Goal: Task Accomplishment & Management: Manage account settings

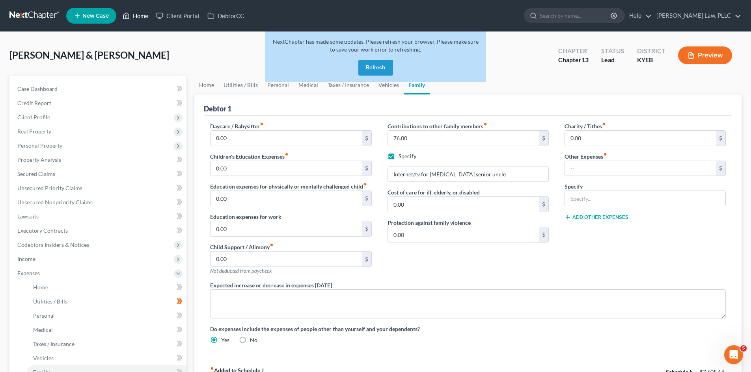
click at [125, 15] on icon at bounding box center [126, 15] width 7 height 9
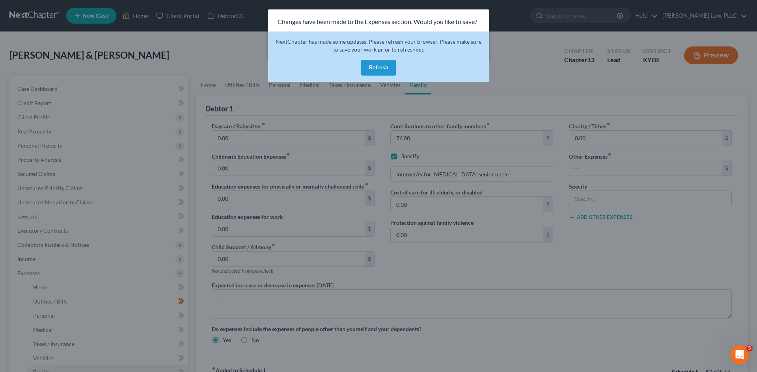
click at [376, 63] on button "Refresh" at bounding box center [378, 68] width 35 height 16
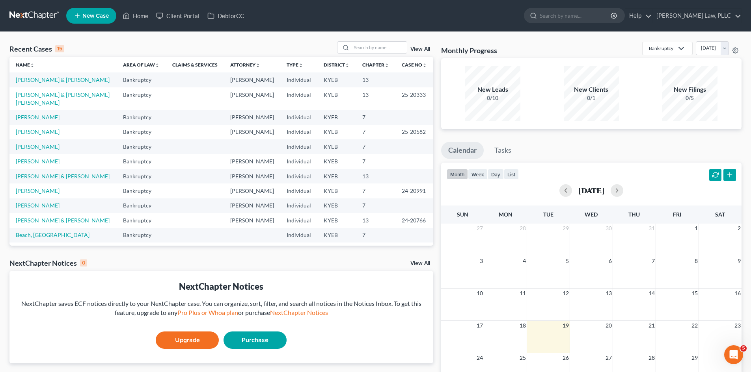
click at [47, 217] on link "[PERSON_NAME] & [PERSON_NAME]" at bounding box center [63, 220] width 94 height 7
select select "10"
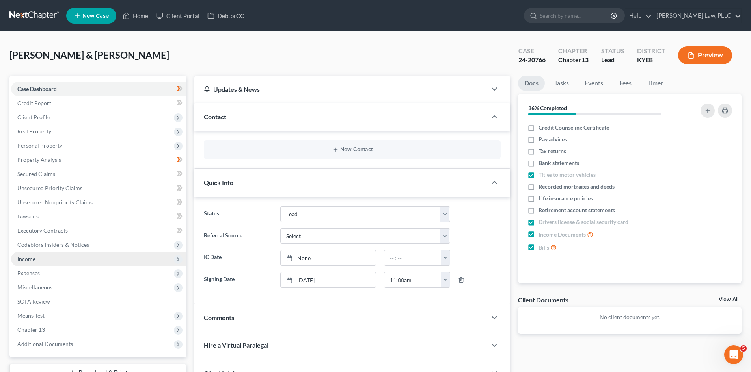
click at [23, 262] on span "Income" at bounding box center [26, 259] width 18 height 7
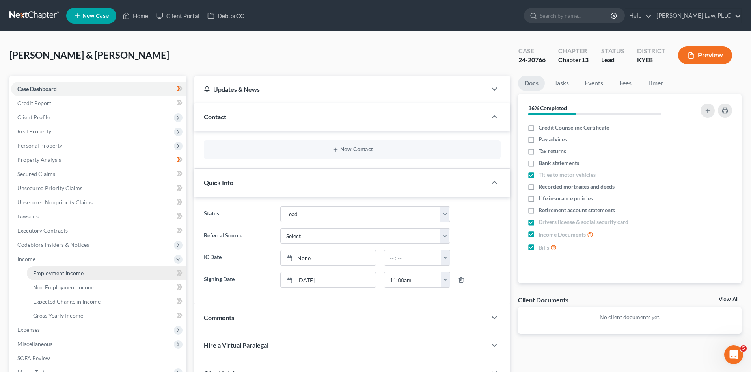
click at [48, 274] on span "Employment Income" at bounding box center [58, 273] width 50 height 7
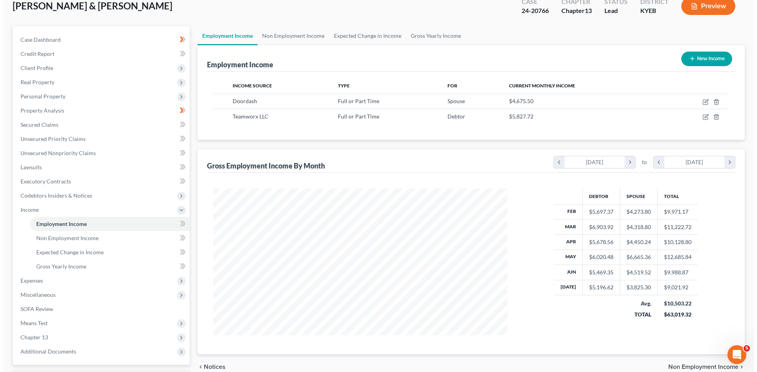
scroll to position [39, 0]
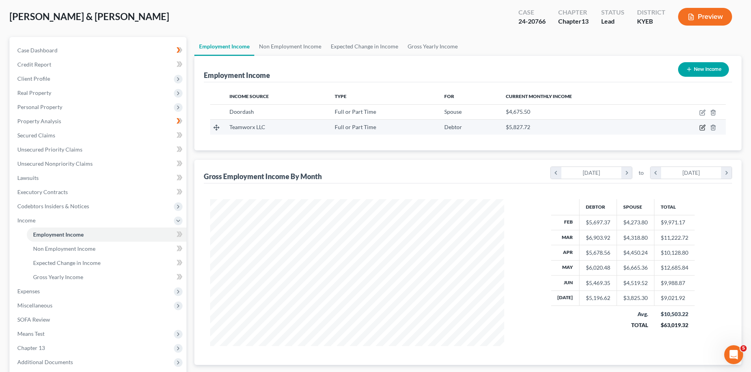
click at [701, 127] on icon "button" at bounding box center [702, 128] width 6 height 6
select select "0"
select select "36"
select select "3"
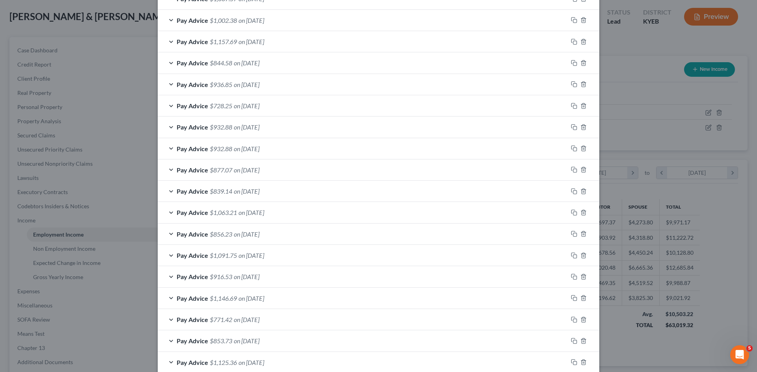
scroll to position [355, 0]
click at [222, 108] on span "$728.25" at bounding box center [221, 107] width 22 height 7
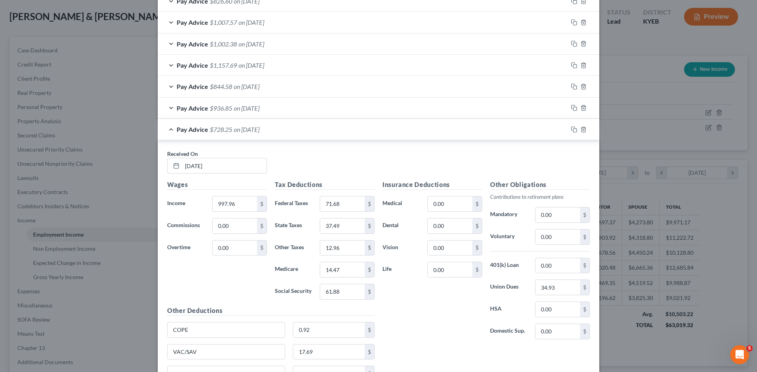
scroll to position [315, 0]
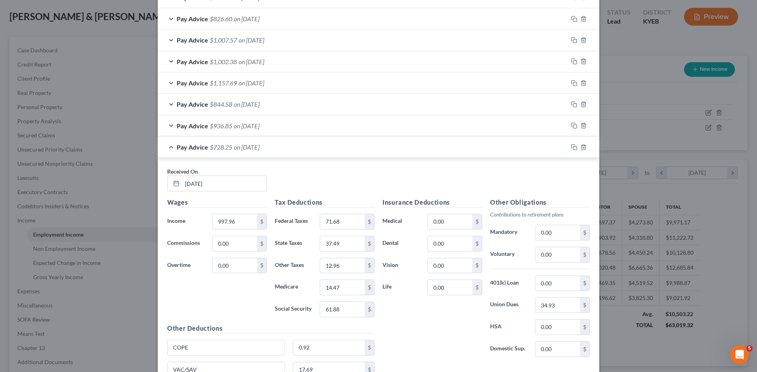
click at [186, 84] on span "Pay Advice" at bounding box center [193, 82] width 32 height 7
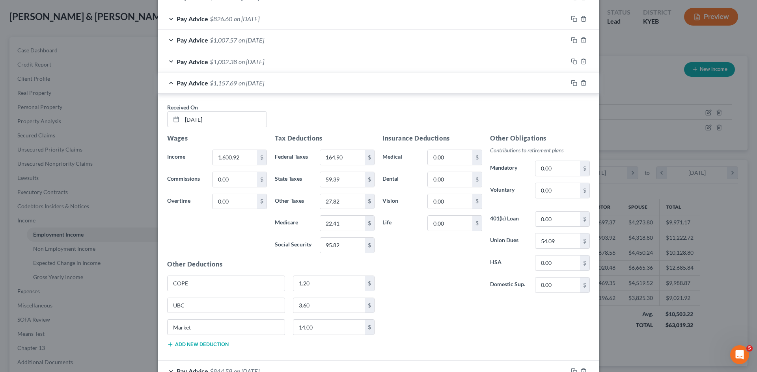
click at [186, 84] on span "Pay Advice" at bounding box center [193, 82] width 32 height 7
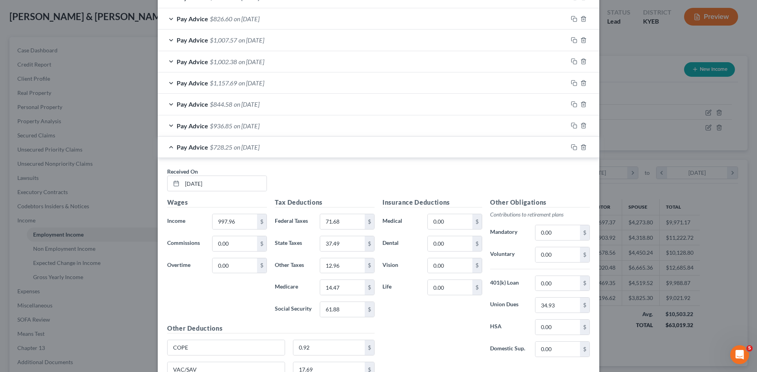
click at [163, 149] on div "Pay Advice $728.25 on 05/31/2024" at bounding box center [363, 147] width 410 height 21
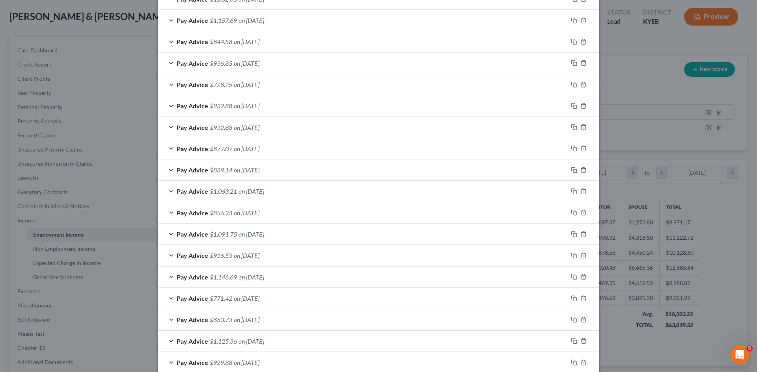
scroll to position [433, 0]
